Goal: Task Accomplishment & Management: Use online tool/utility

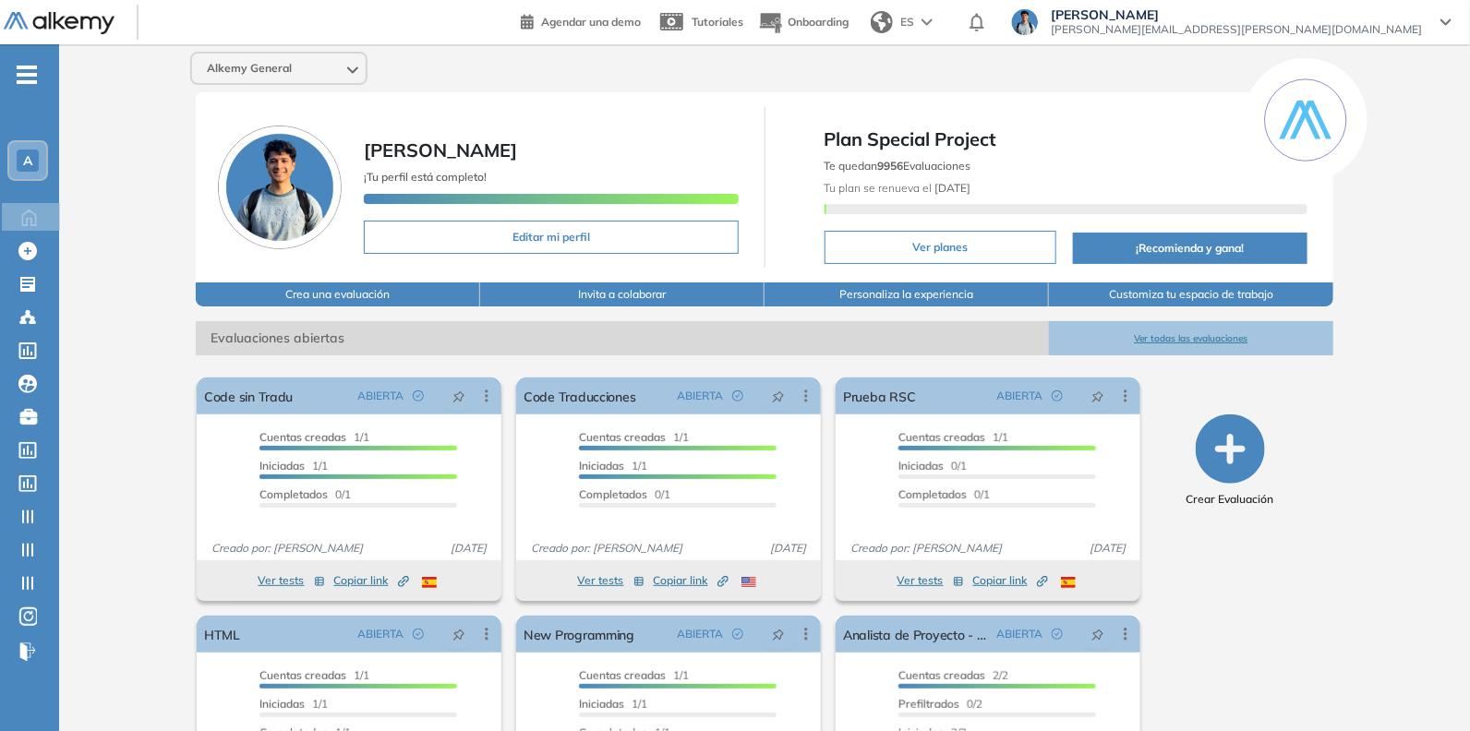
click at [33, 154] on div "A" at bounding box center [28, 161] width 22 height 22
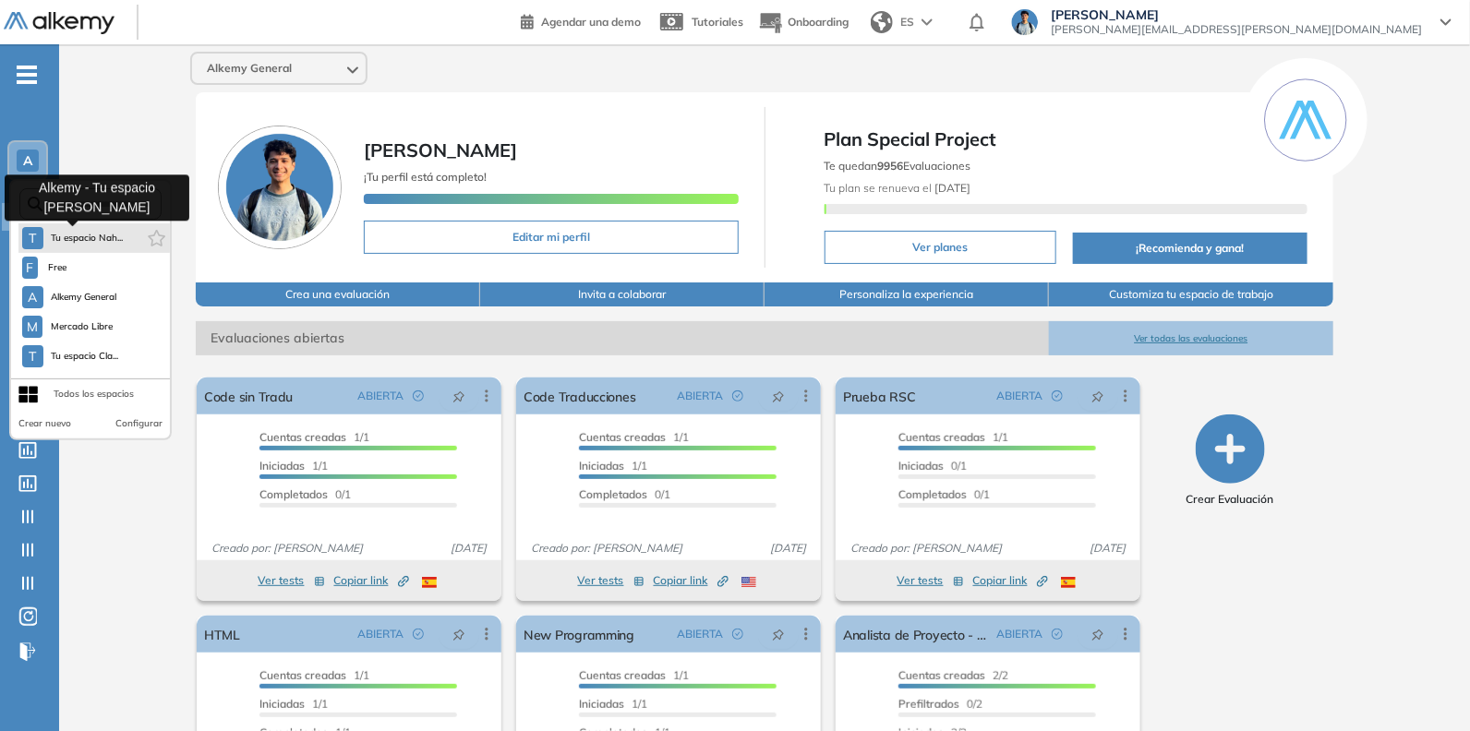
click at [65, 228] on button "T Tu espacio Nah..." at bounding box center [73, 238] width 102 height 22
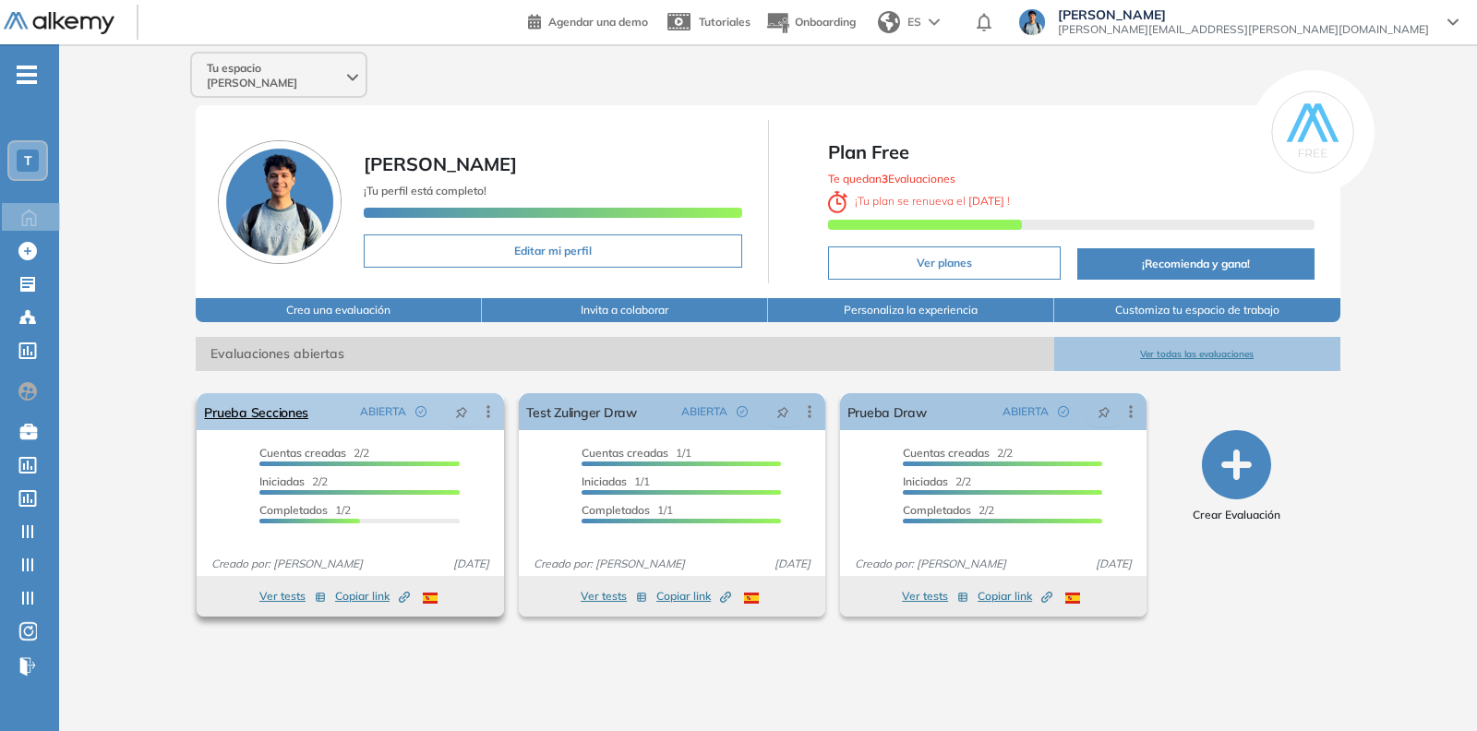
click at [489, 403] on icon at bounding box center [488, 412] width 18 height 18
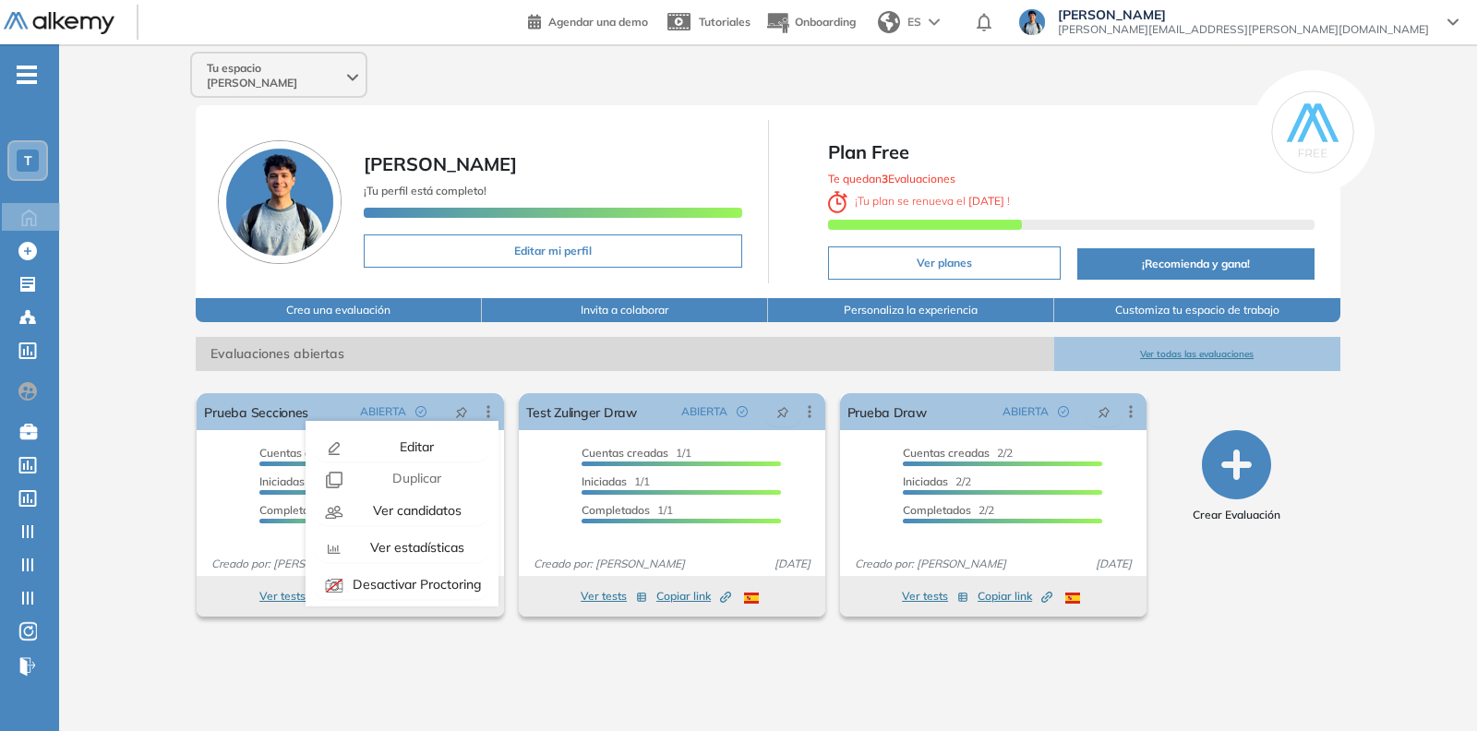
click at [1219, 463] on icon "button" at bounding box center [1236, 464] width 69 height 69
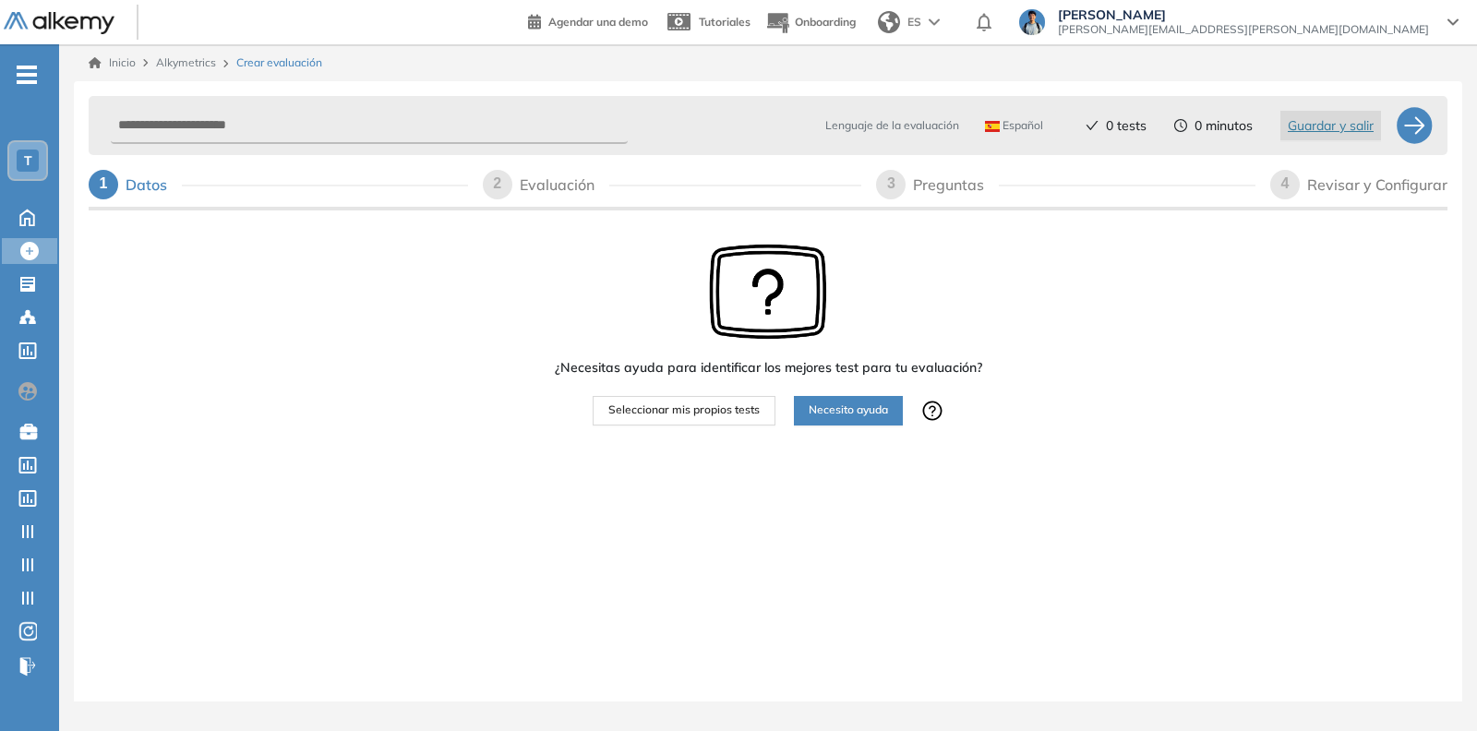
click at [675, 417] on span "Seleccionar mis propios tests" at bounding box center [684, 411] width 151 height 18
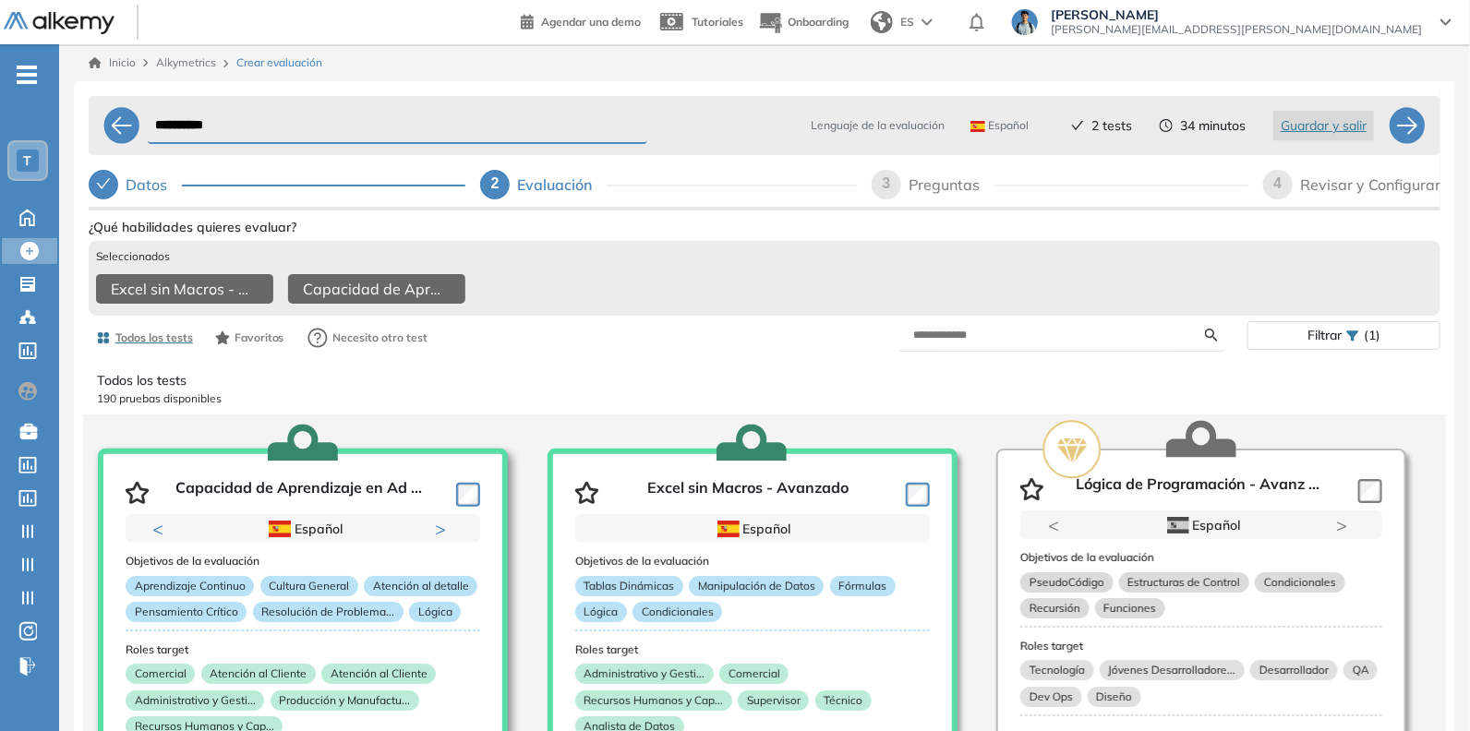
scroll to position [462, 0]
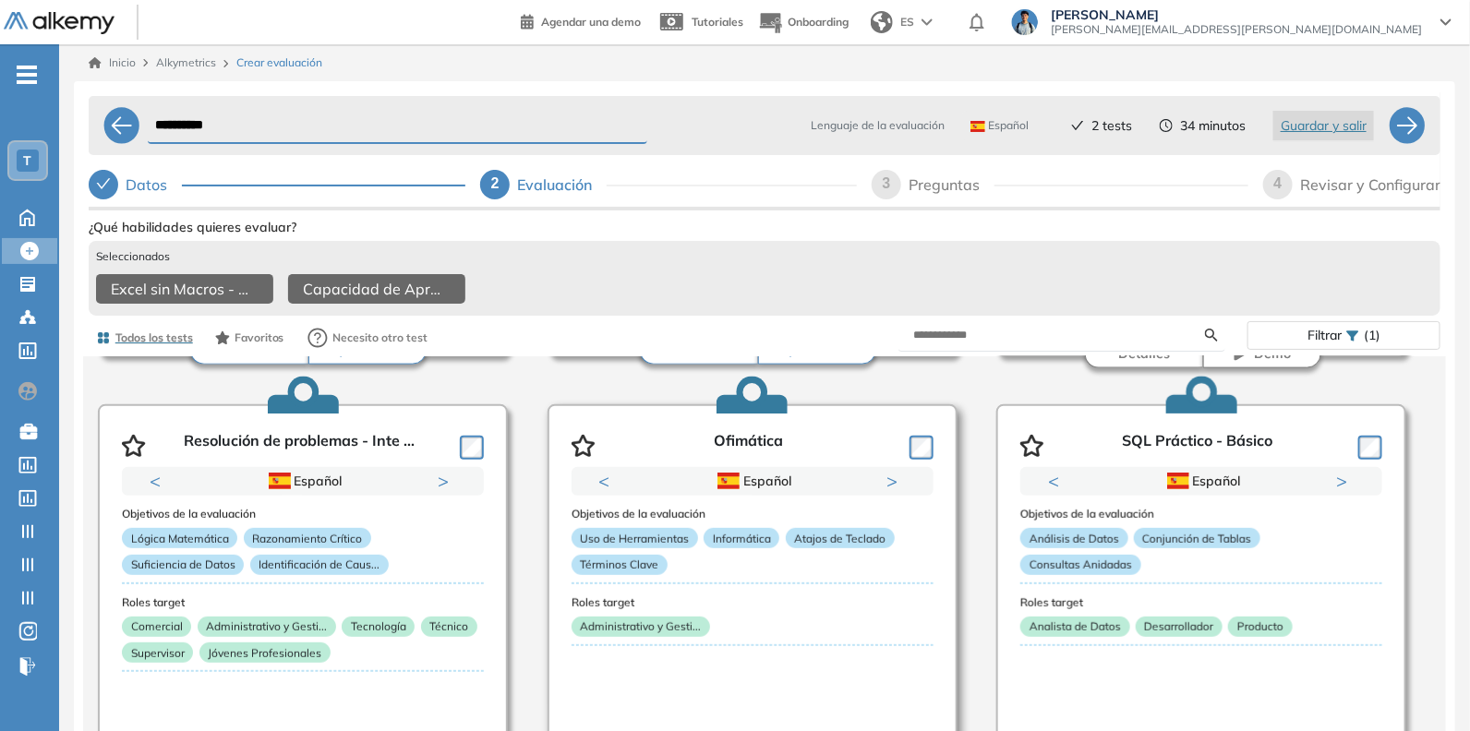
click at [934, 455] on article "Ofimática Previous Portugués Español Portugués Español Portugués Next 1 2 Objet…" at bounding box center [753, 588] width 410 height 369
click at [933, 455] on article "Ofimática Previous Portugués Español Portugués Español Portugués Next 1 2 Objet…" at bounding box center [753, 588] width 410 height 369
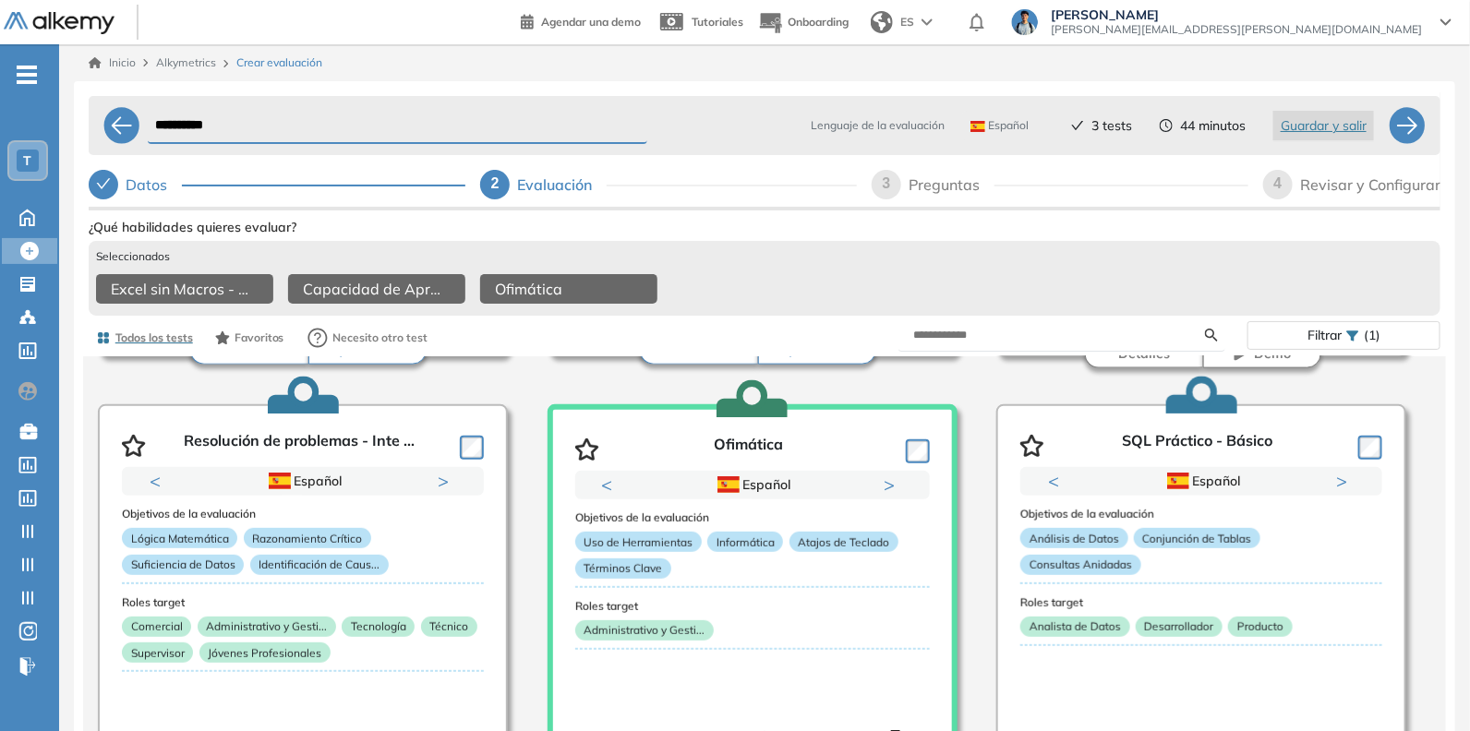
click at [1367, 182] on div "Revisar y Configurar" at bounding box center [1370, 185] width 140 height 30
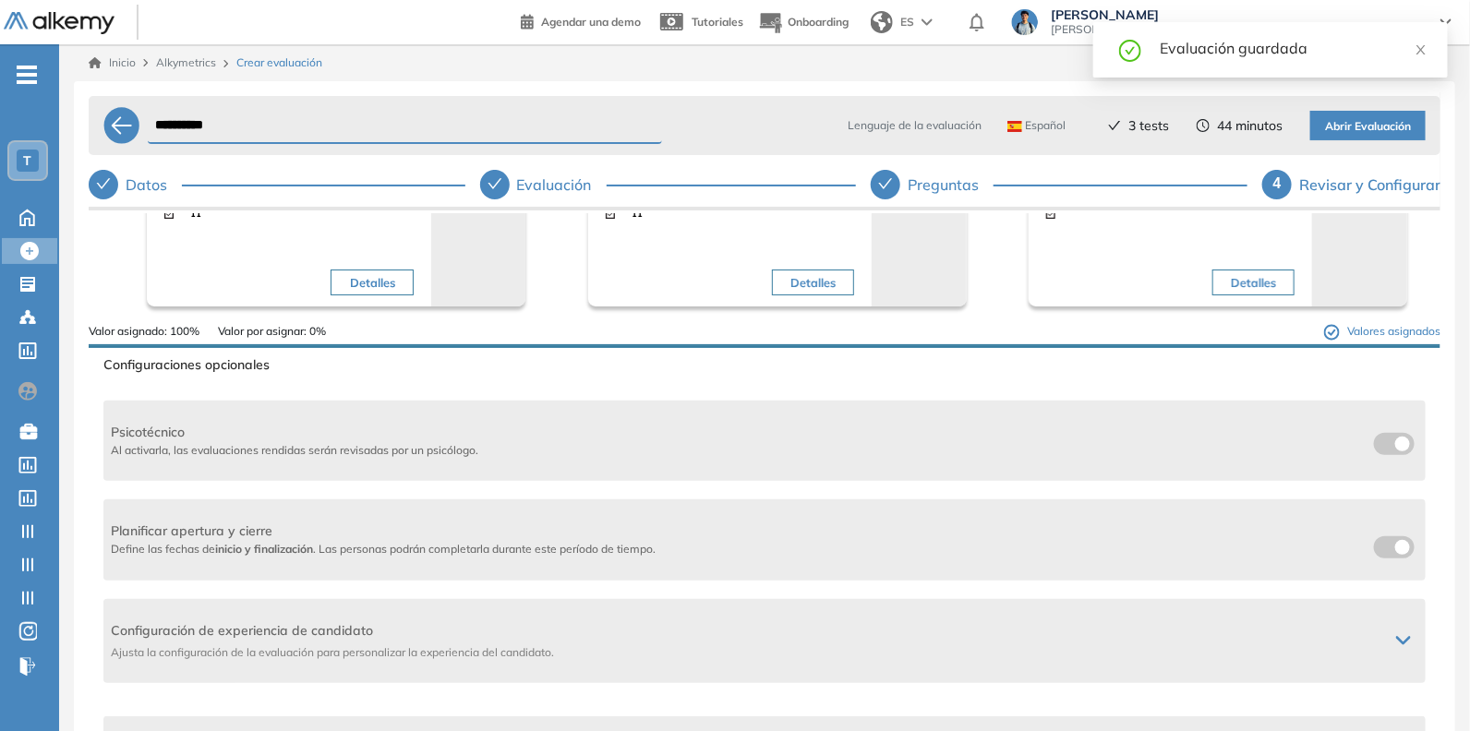
scroll to position [230, 0]
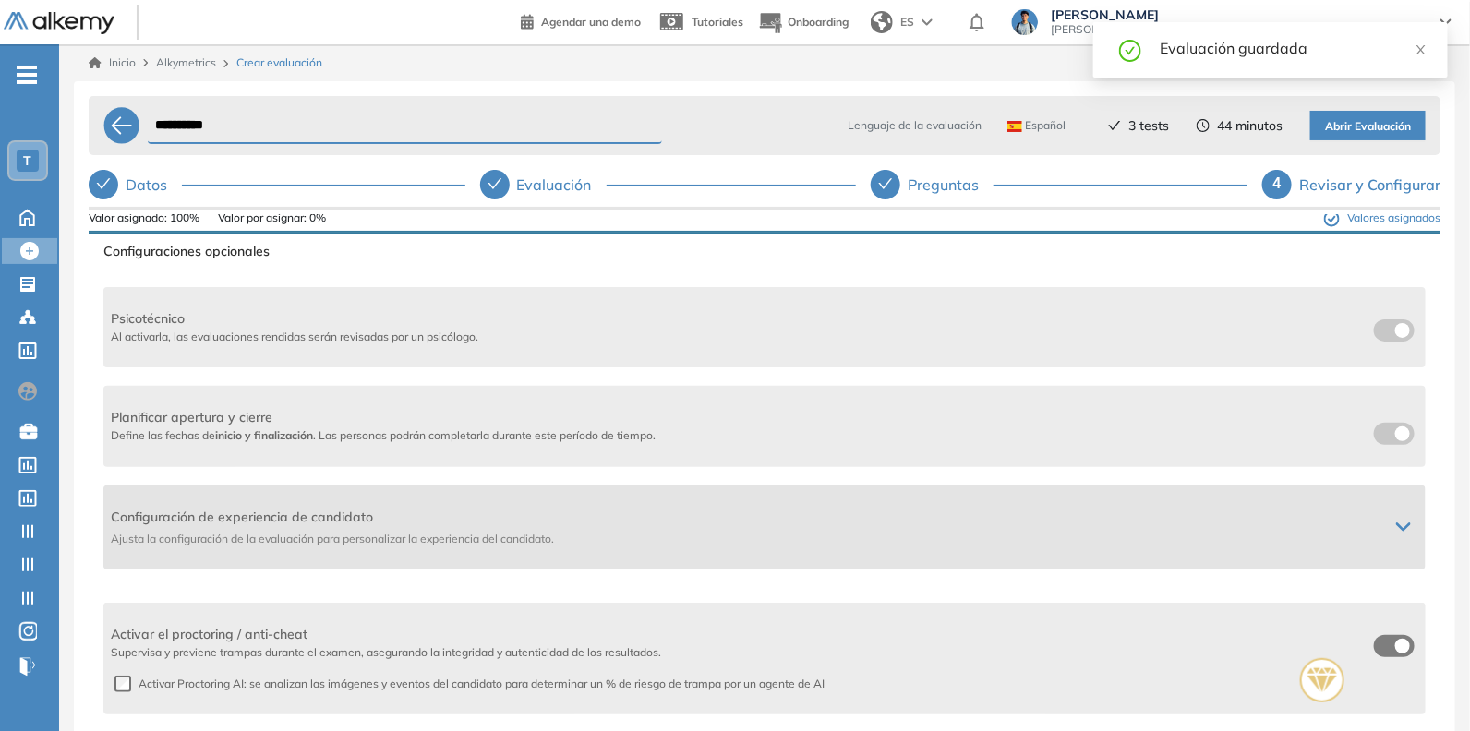
click at [1312, 543] on span "Ajusta la configuración de la evaluación para personalizar la experiencia del c…" at bounding box center [742, 539] width 1263 height 17
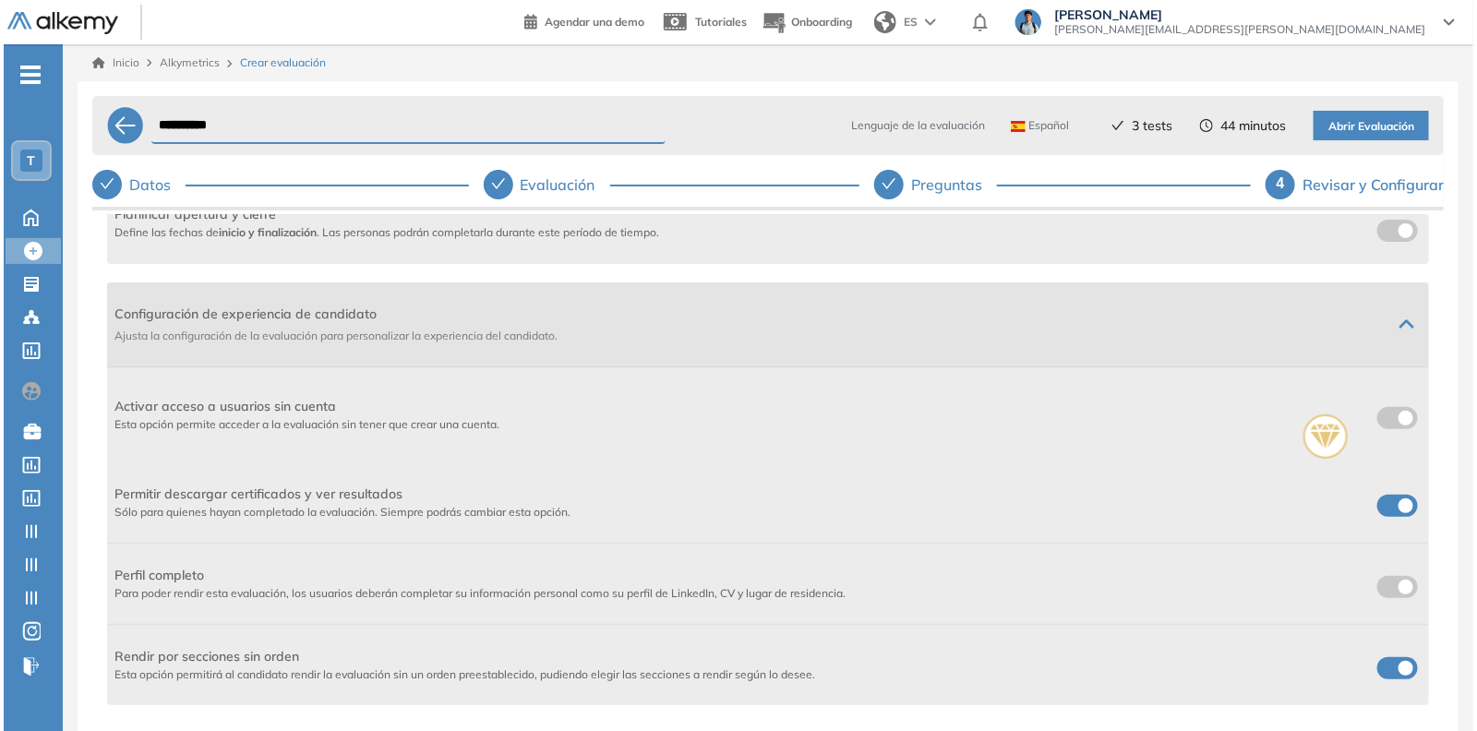
scroll to position [577, 0]
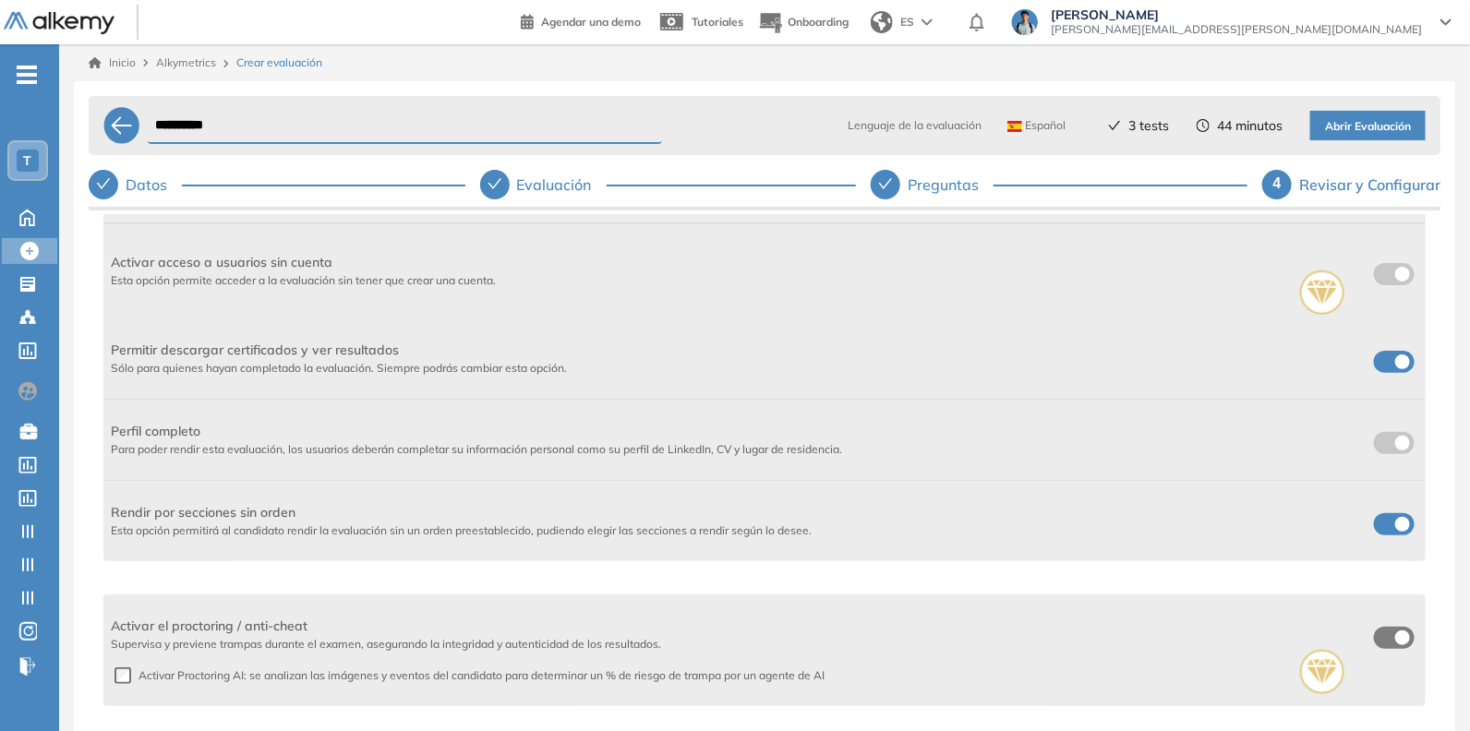
click at [1383, 520] on label at bounding box center [1394, 524] width 41 height 22
click at [1383, 520] on span at bounding box center [1381, 520] width 15 height 15
click at [1371, 130] on span "Abrir Evaluación" at bounding box center [1368, 127] width 86 height 18
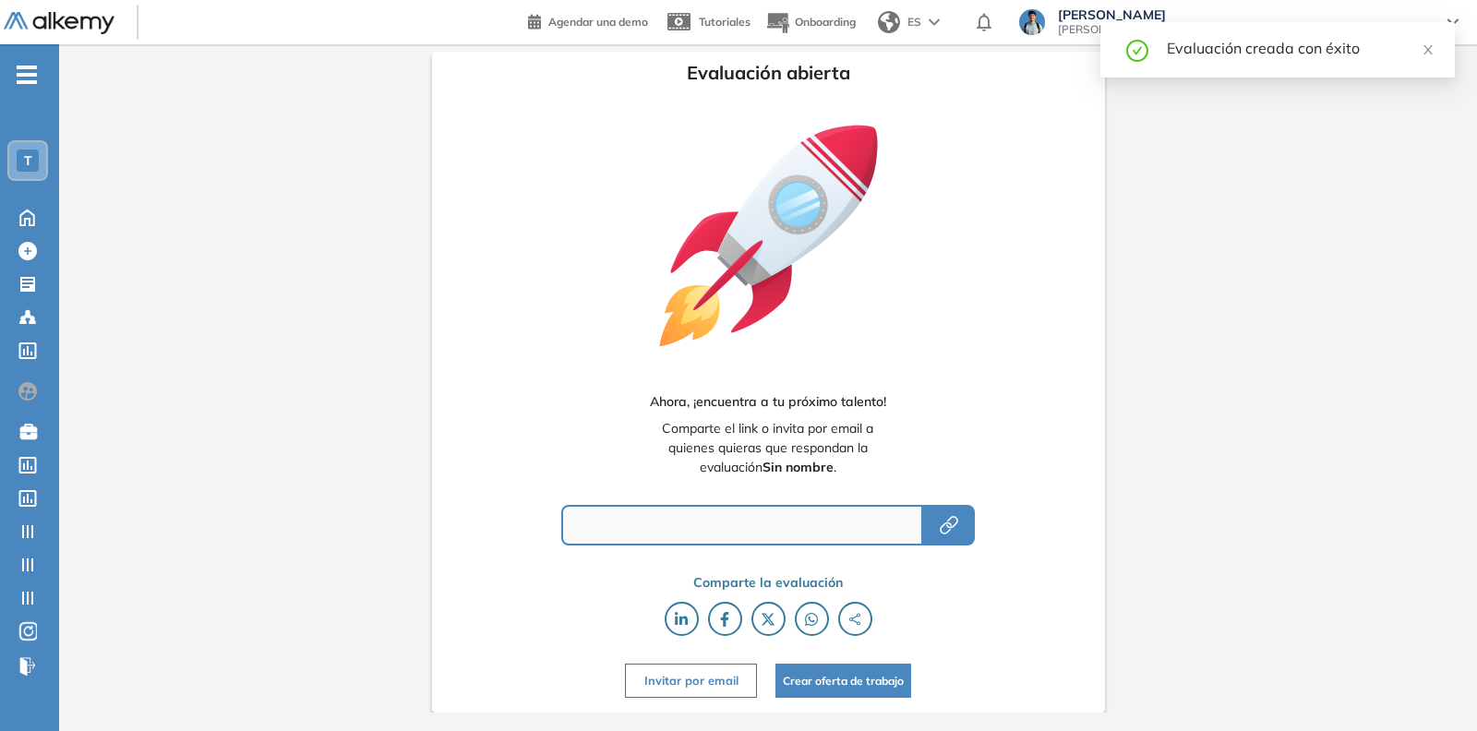
type input "**********"
click at [933, 541] on button "button" at bounding box center [949, 525] width 52 height 41
